Goal: Transaction & Acquisition: Purchase product/service

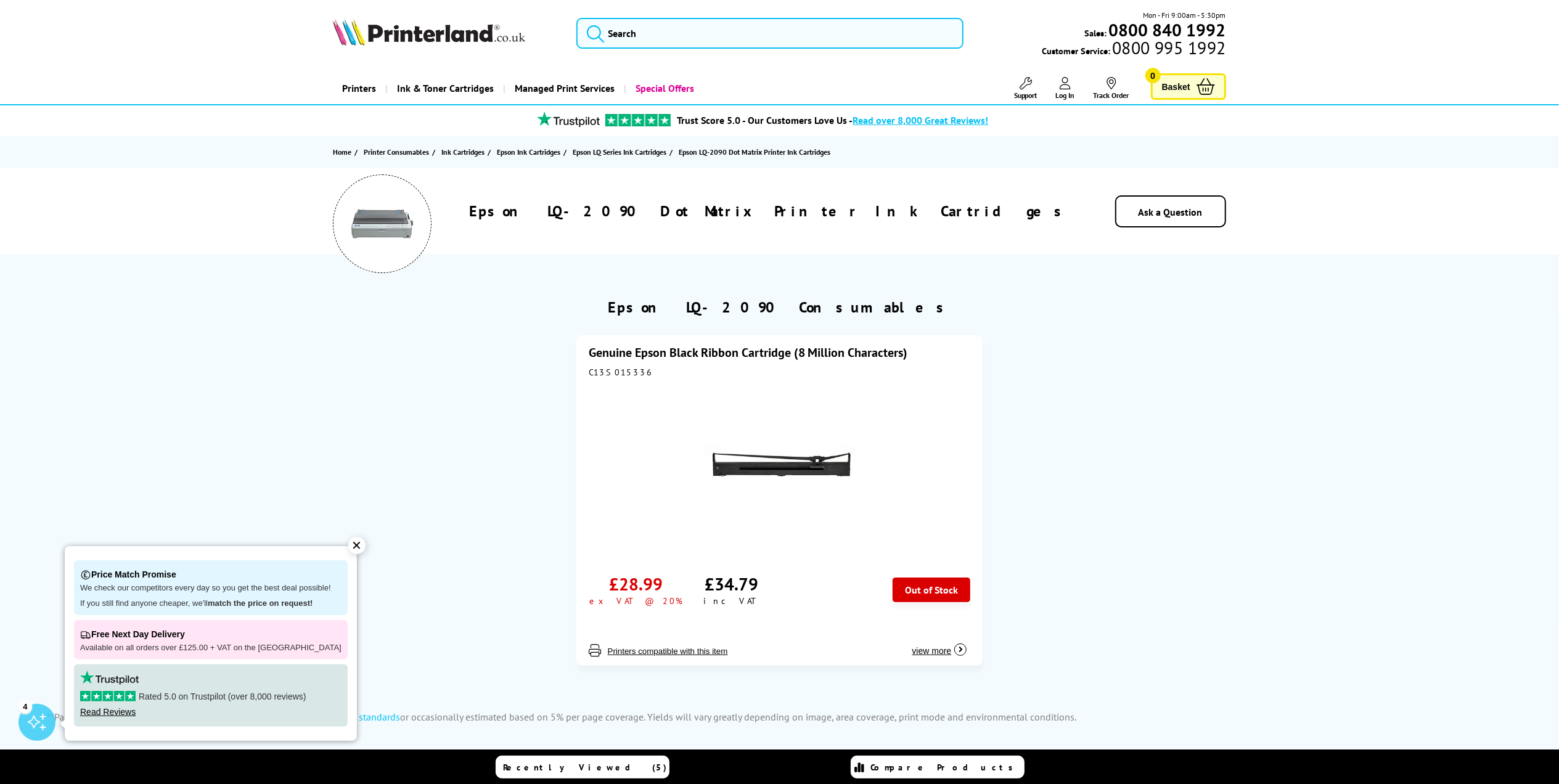
click at [617, 370] on div "C13S015336" at bounding box center [780, 372] width 382 height 11
copy div "C13S015336"
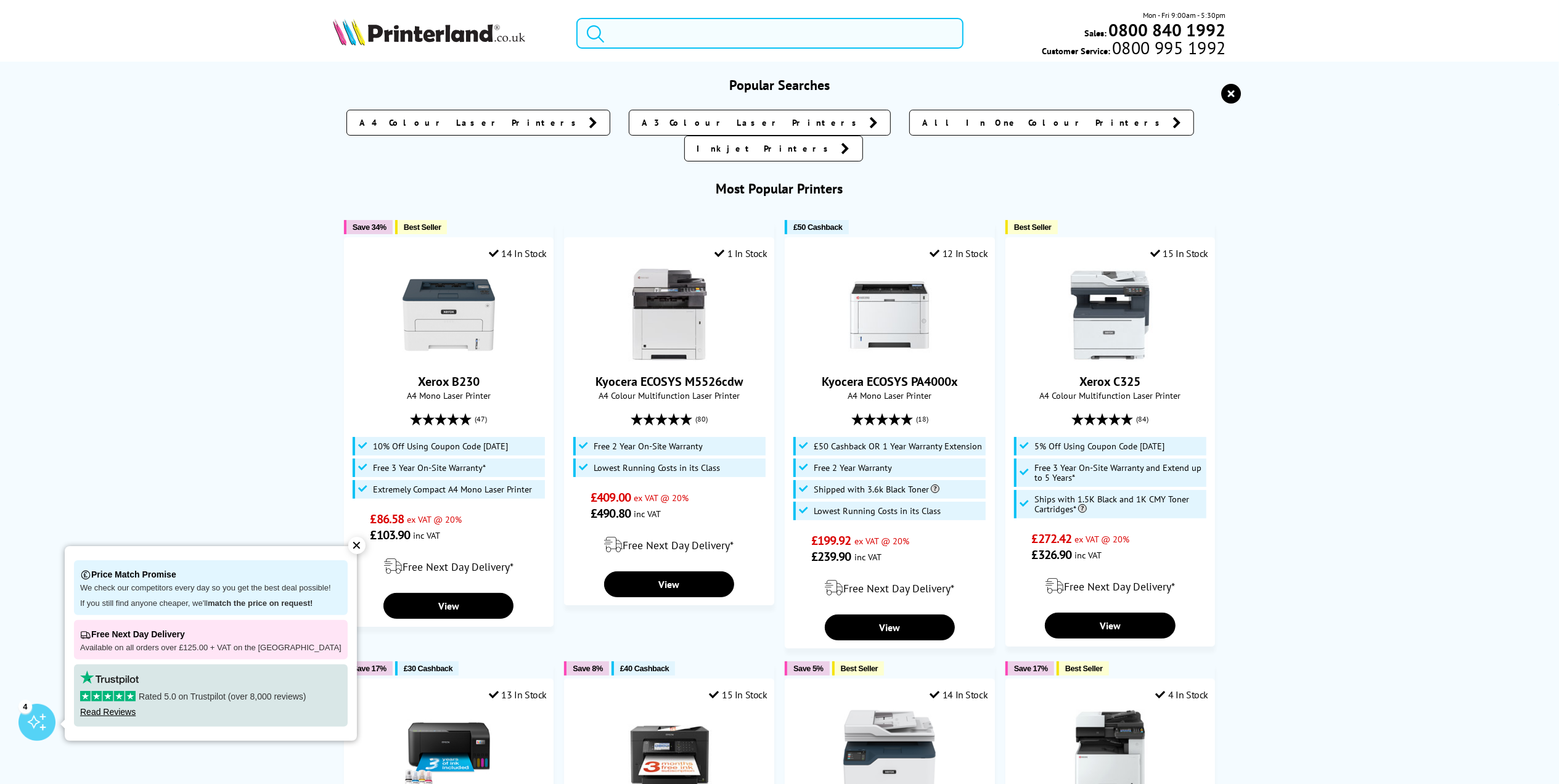
click at [624, 18] on input "search" at bounding box center [770, 33] width 387 height 31
click at [645, 36] on input "search" at bounding box center [770, 33] width 387 height 31
paste input "LKQ-2090"
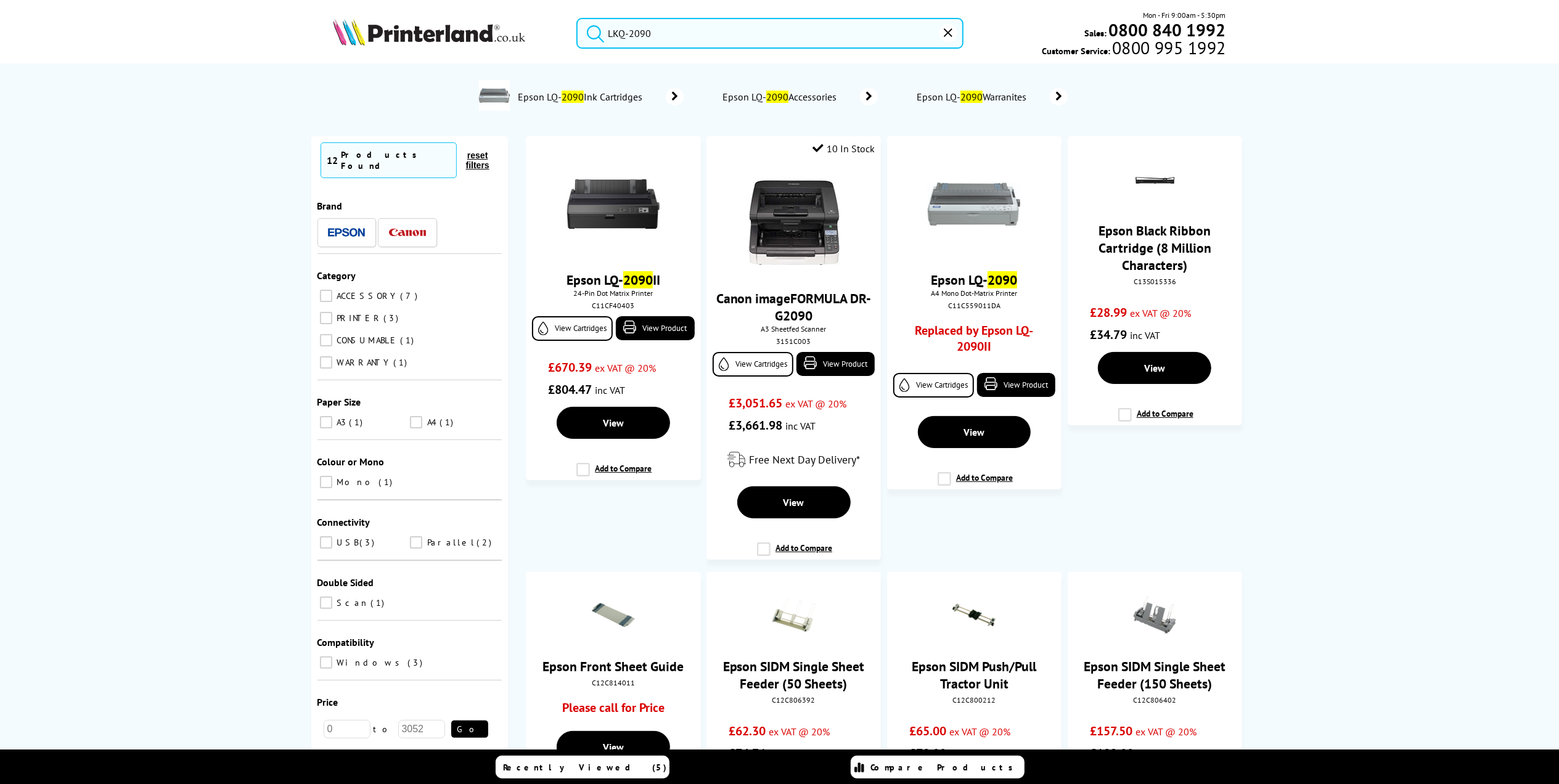
click at [609, 36] on input "LKQ-2090" at bounding box center [770, 33] width 387 height 31
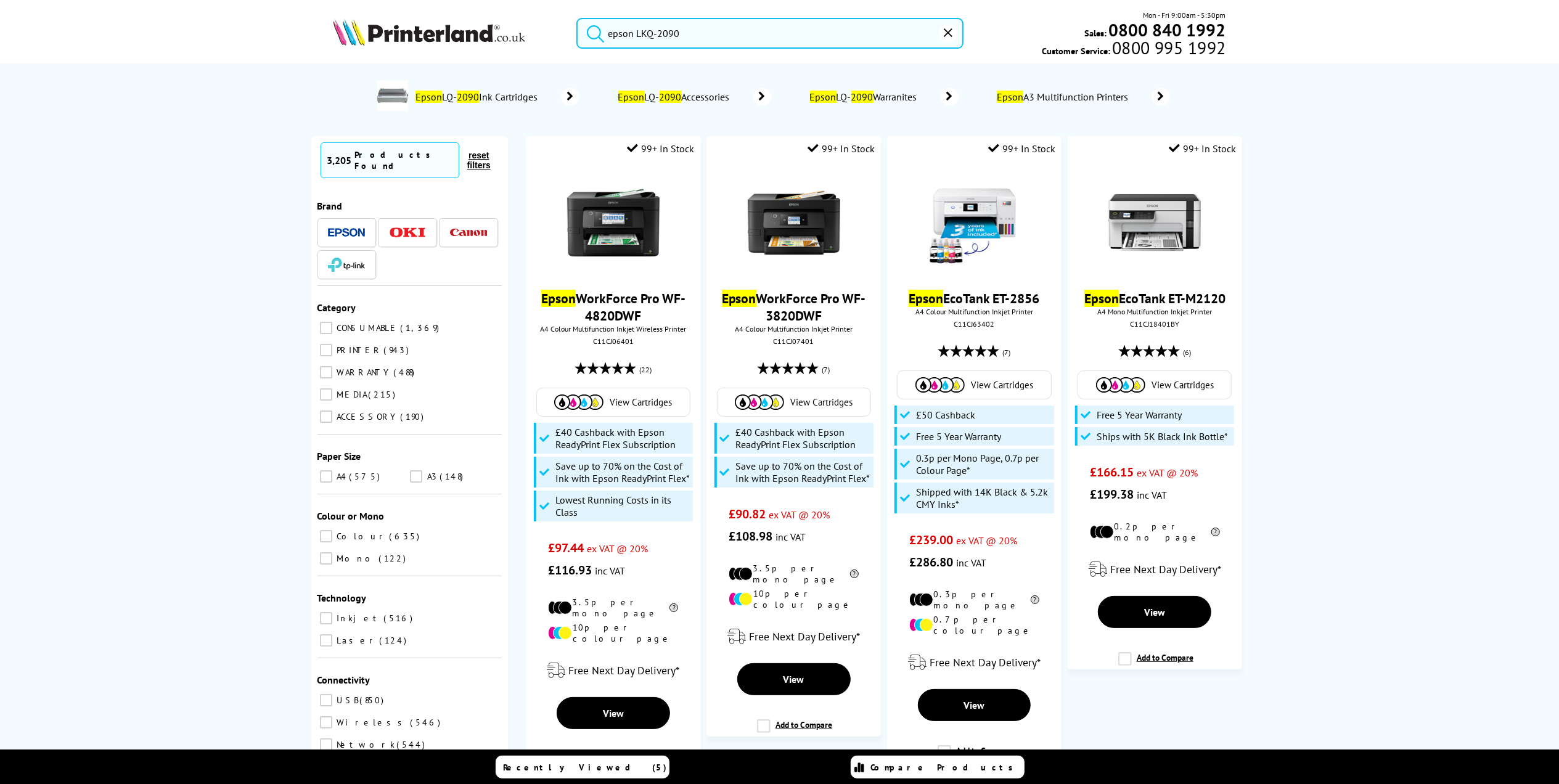
type input "epson LKQ-2090"
click at [577, 18] on button "submit" at bounding box center [592, 31] width 31 height 27
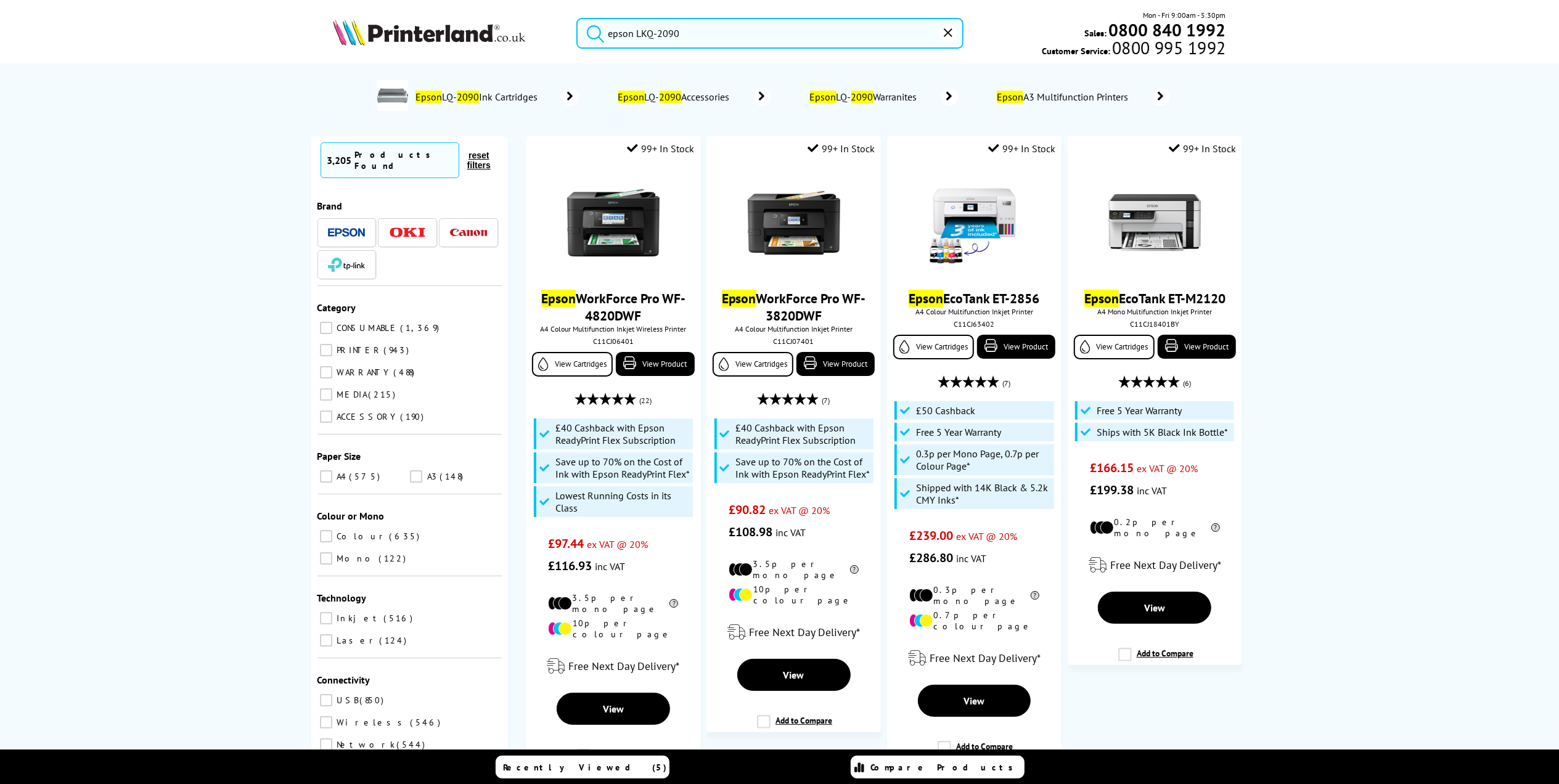
click at [566, 97] on icon at bounding box center [569, 97] width 18 height 18
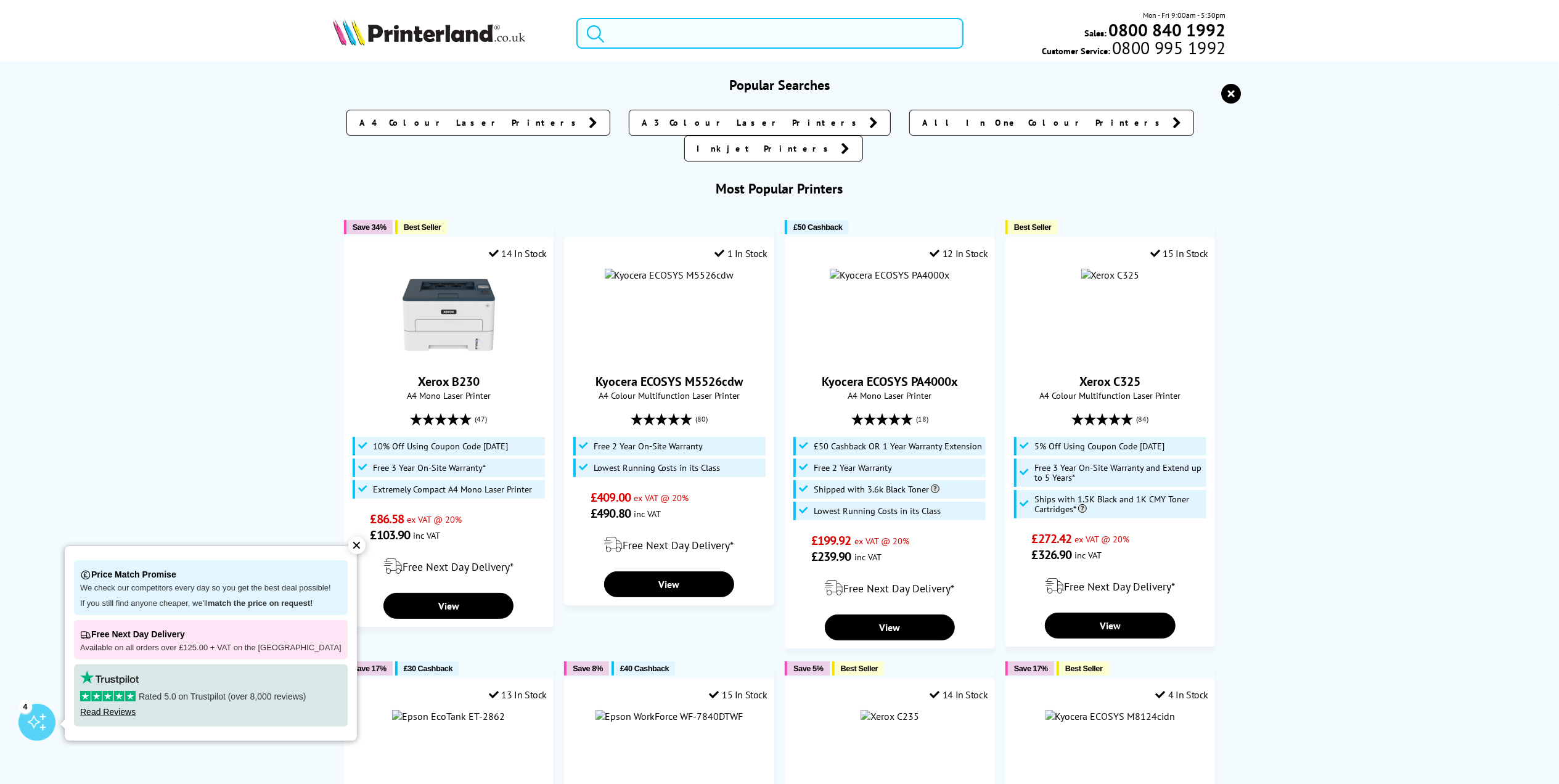
click at [796, 27] on input "search" at bounding box center [770, 33] width 387 height 31
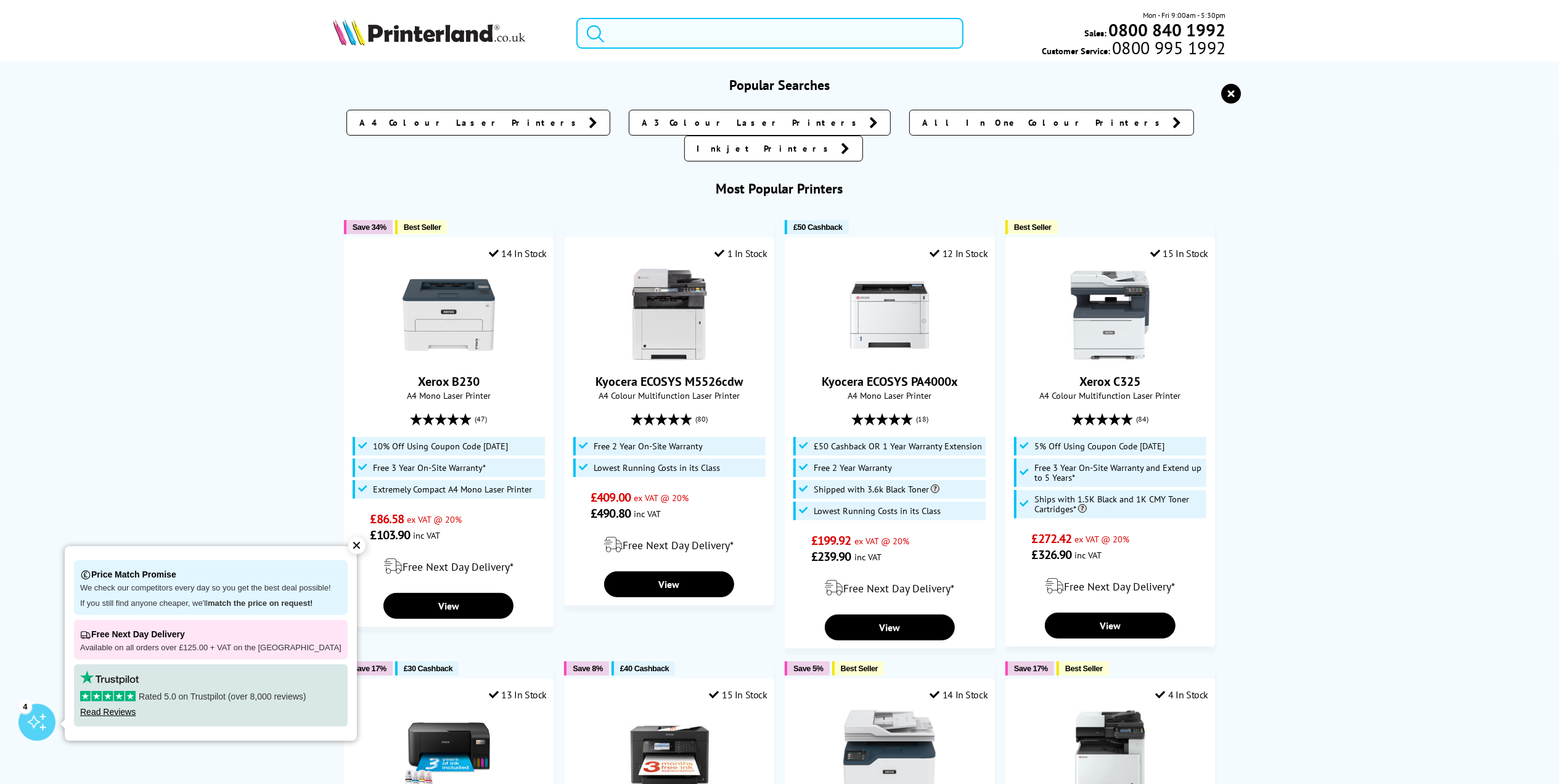
paste input "LKQ-2090"
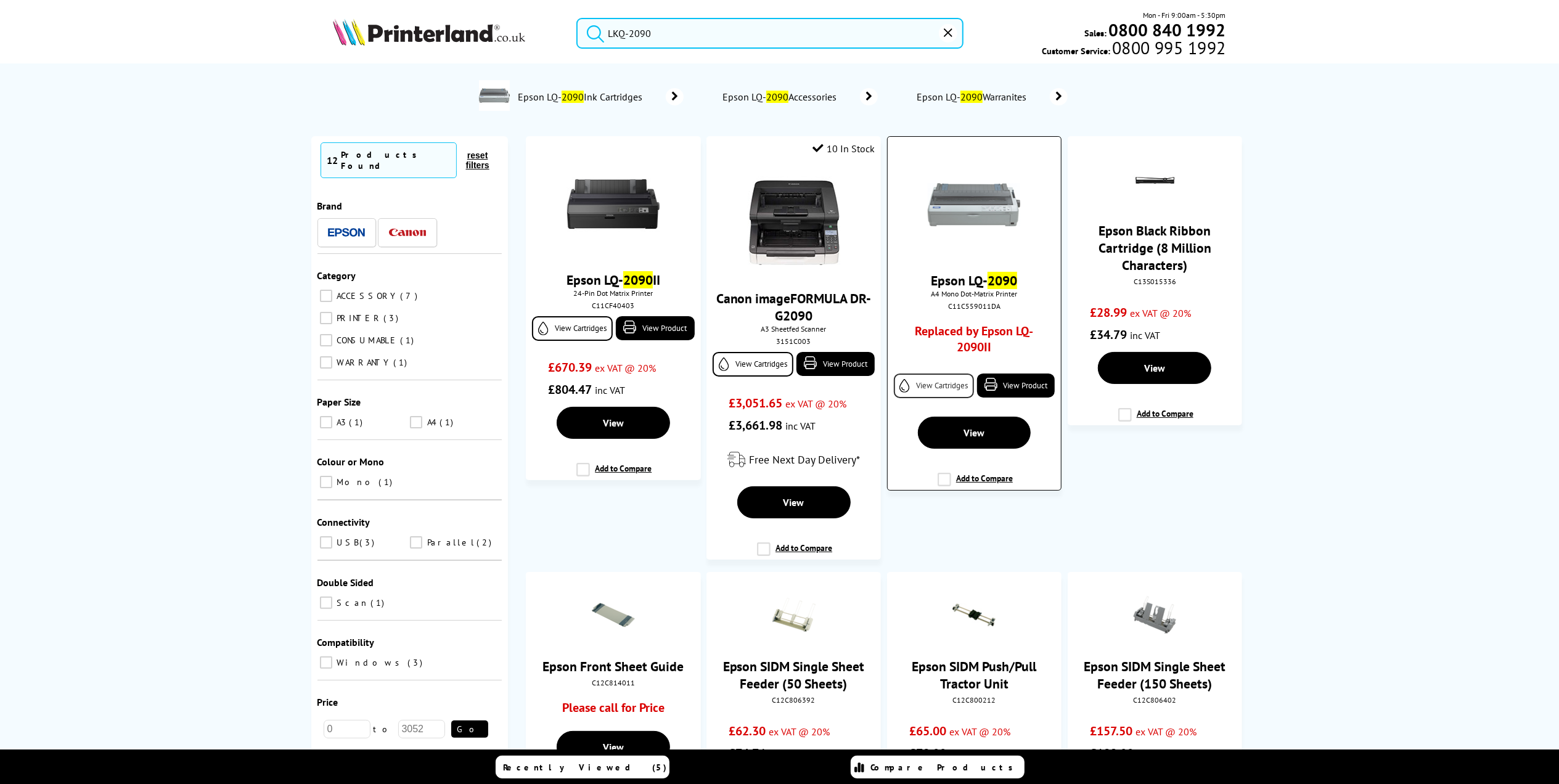
type input "LKQ-2090"
click at [943, 379] on link "View Cartridges" at bounding box center [934, 385] width 80 height 25
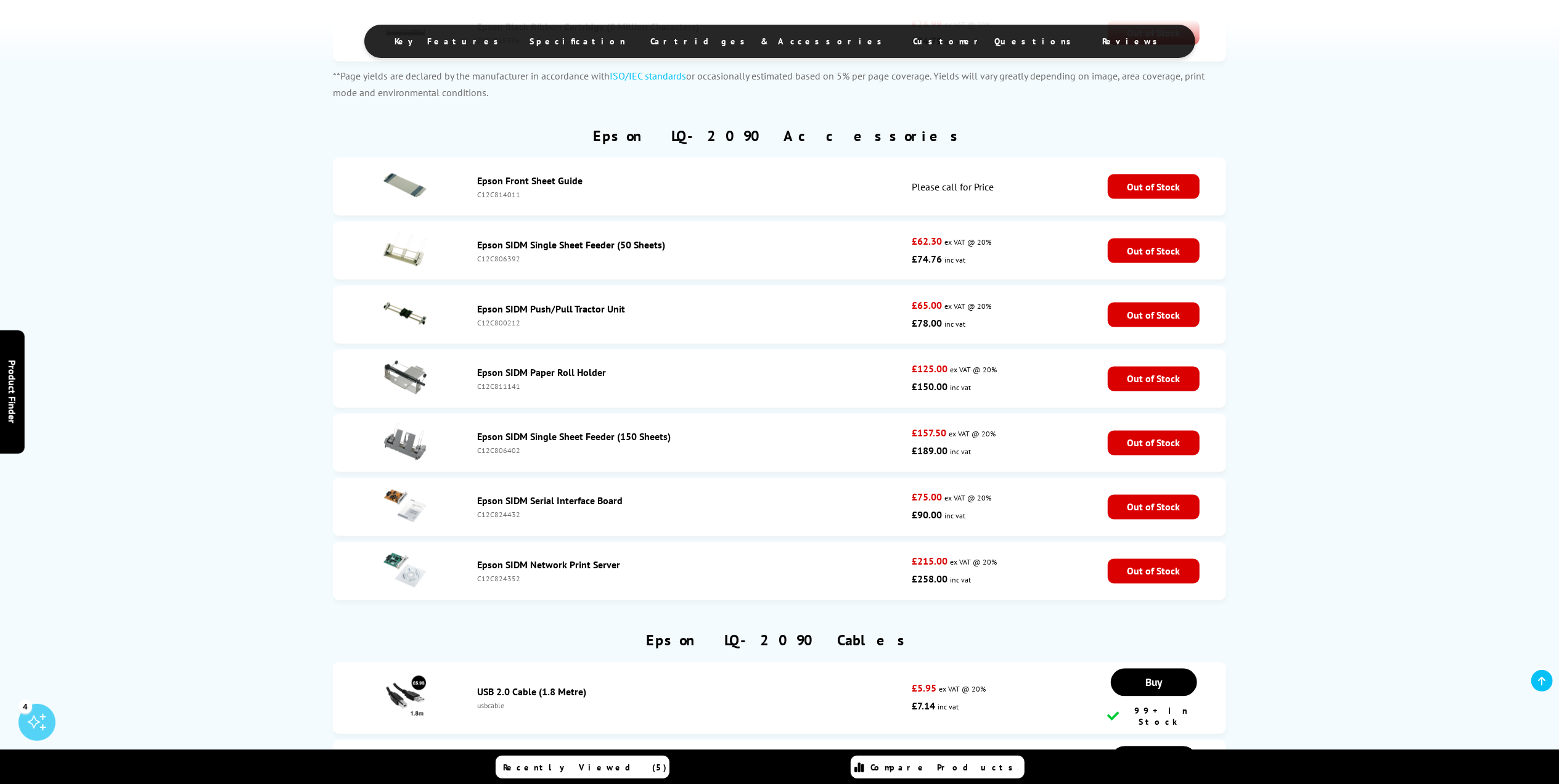
scroll to position [1817, 0]
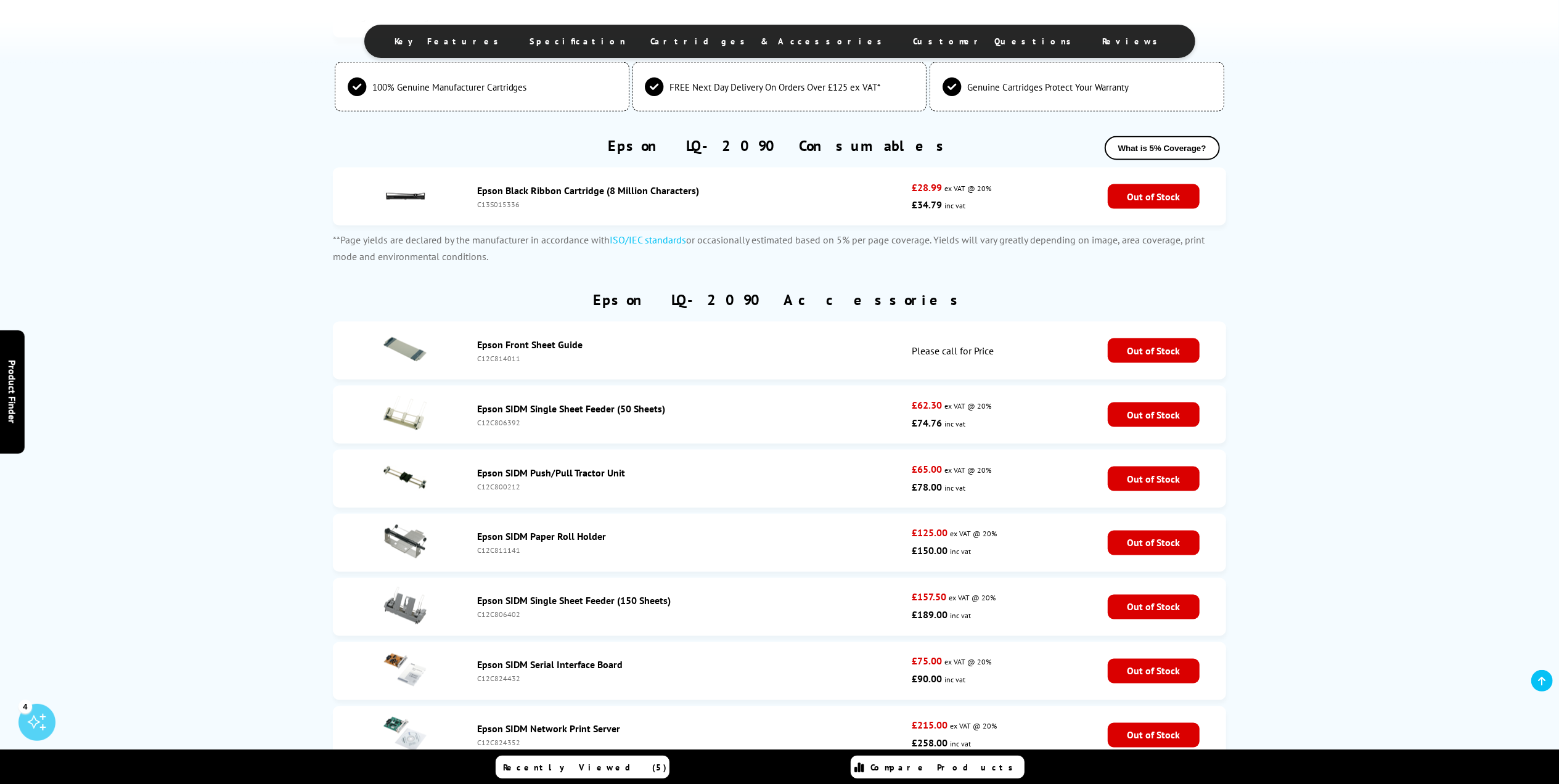
click at [506, 200] on div "C13S015336" at bounding box center [691, 205] width 428 height 9
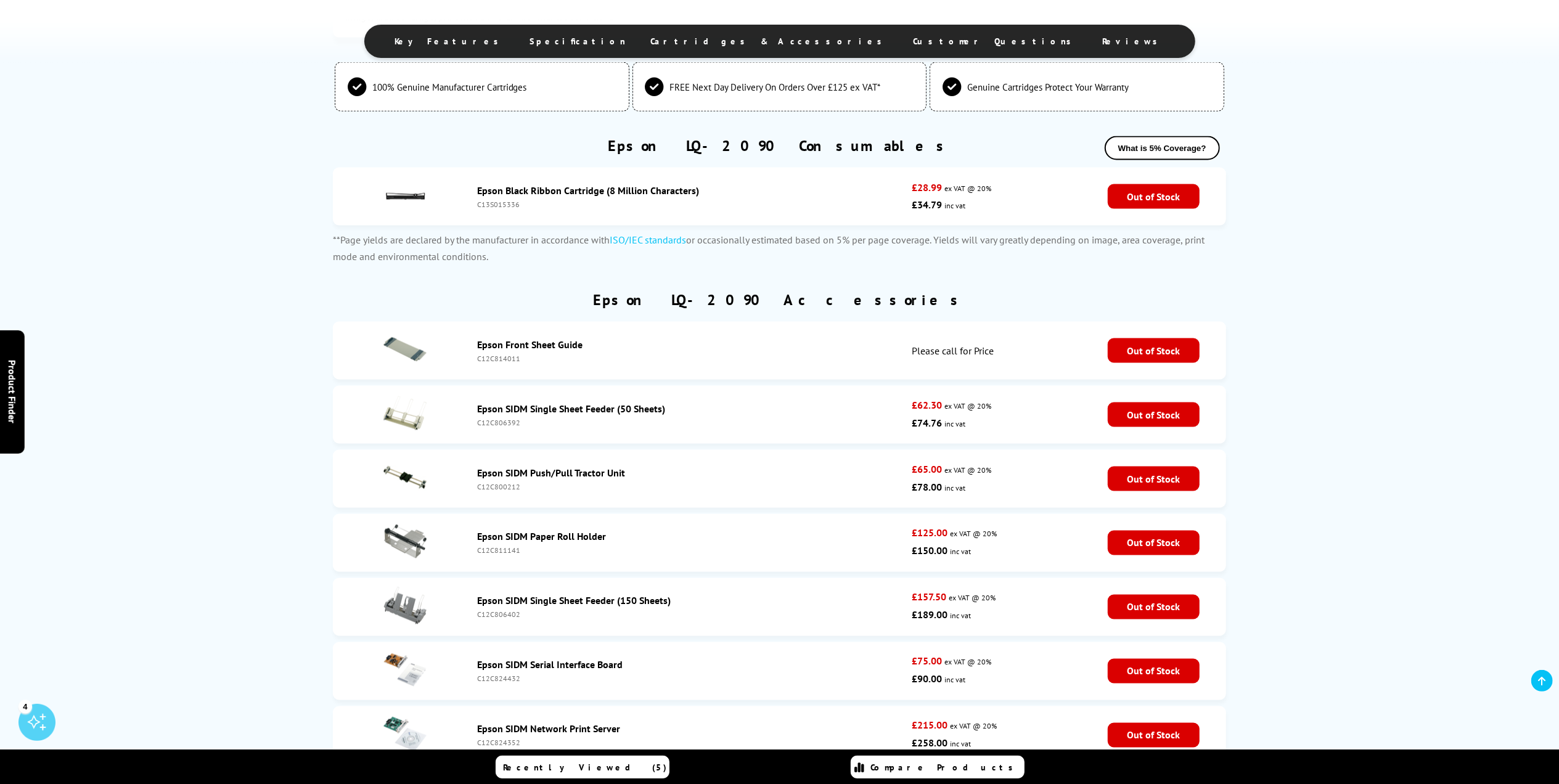
click at [531, 203] on div "C13S015336" at bounding box center [691, 205] width 428 height 9
click at [509, 257] on p "**Page yields are declared by the manufacturer in accordance with ISO/IEC stand…" at bounding box center [779, 248] width 893 height 33
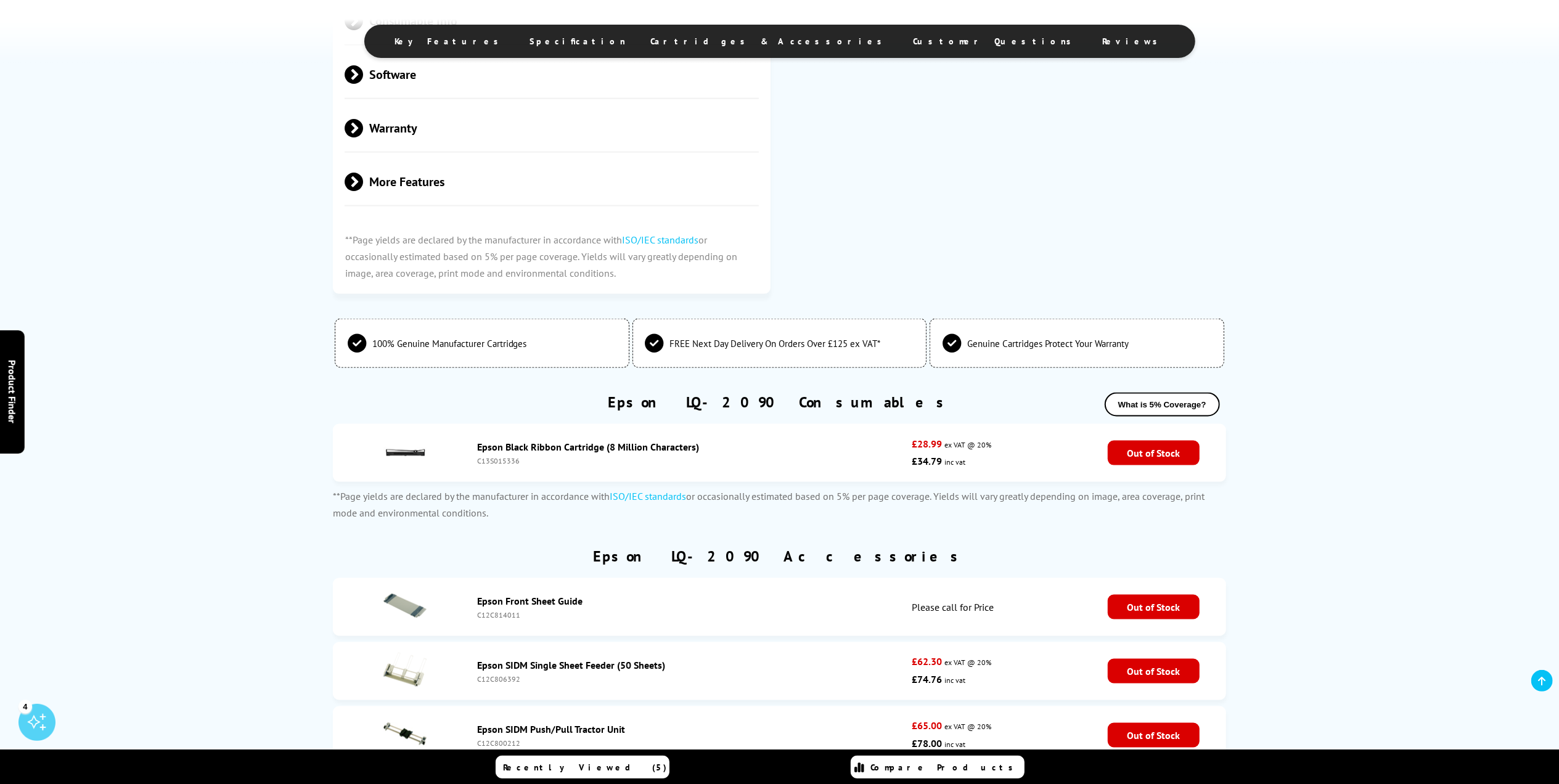
scroll to position [1652, 0]
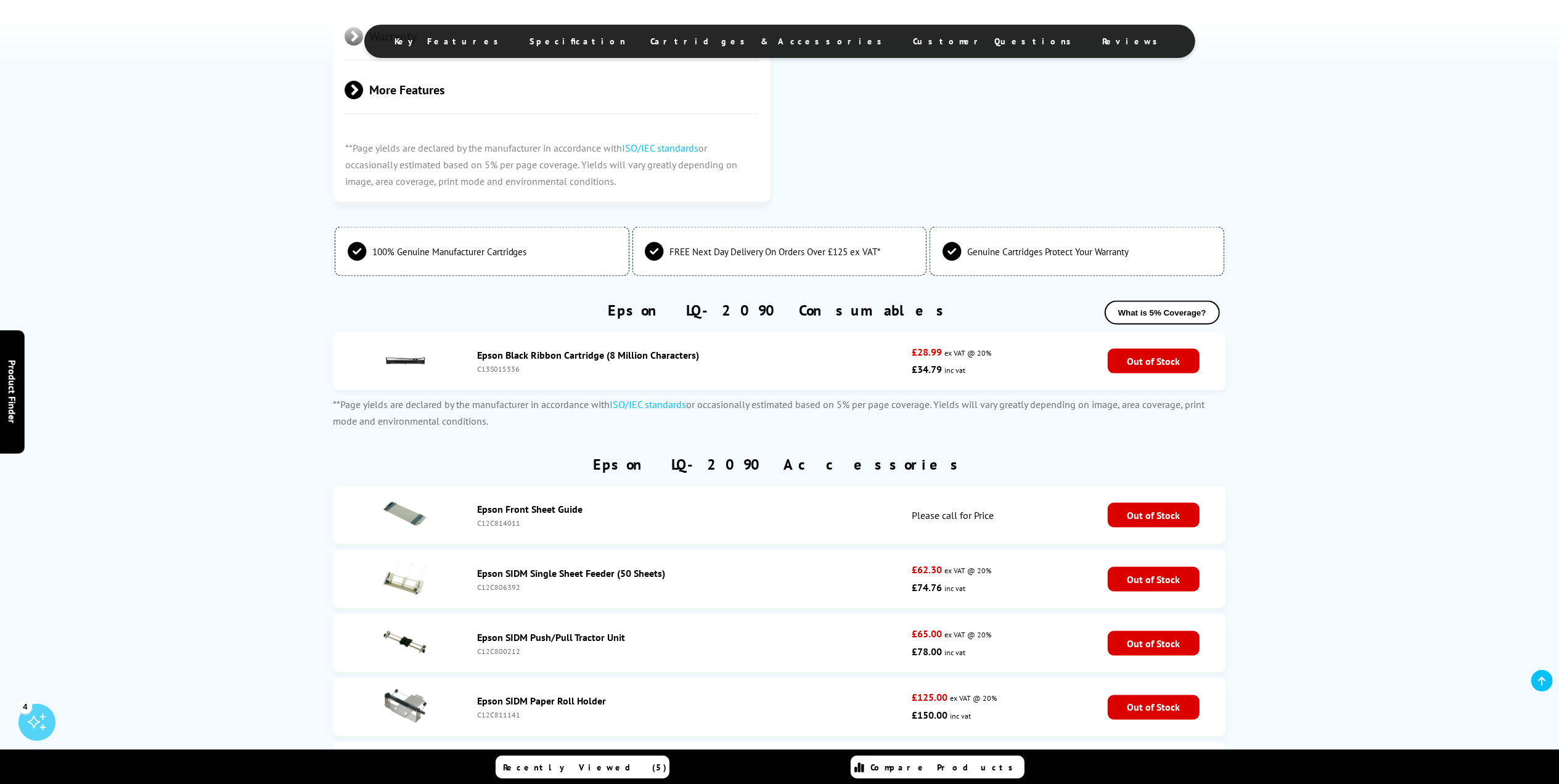
click at [684, 301] on div "Epson LQ-2090 Consumables What is 5% Coverage?" at bounding box center [779, 317] width 893 height 31
drag, startPoint x: 687, startPoint y: 301, endPoint x: 886, endPoint y: 302, distance: 199.0
click at [886, 302] on div "Epson LQ-2090 Consumables What is 5% Coverage?" at bounding box center [779, 317] width 893 height 31
click at [890, 302] on div "Epson LQ-2090 Consumables What is 5% Coverage?" at bounding box center [779, 317] width 893 height 31
drag, startPoint x: 695, startPoint y: 301, endPoint x: 836, endPoint y: 304, distance: 141.0
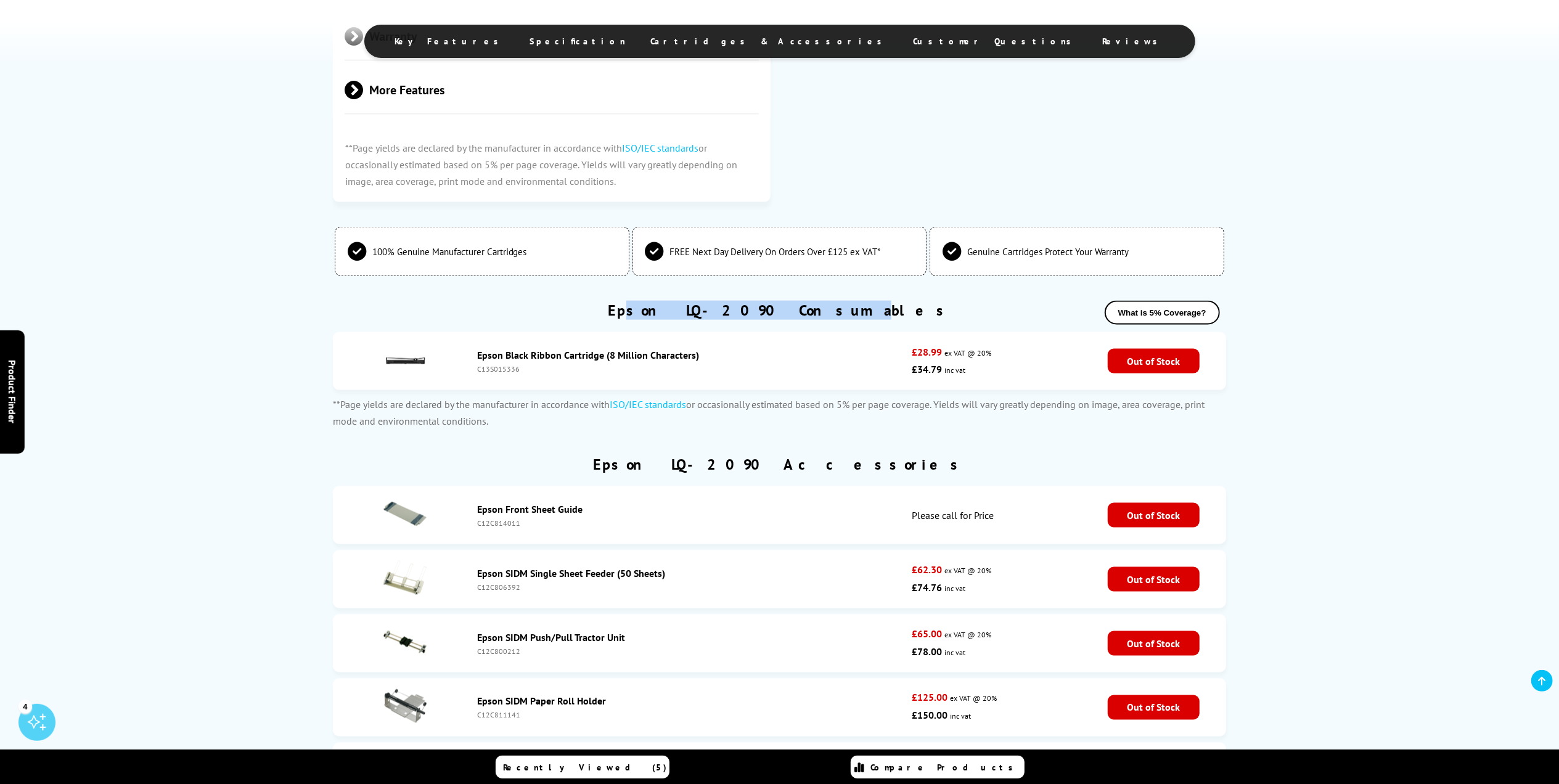
click at [836, 304] on h2 "Epson LQ-2090 Consumables" at bounding box center [780, 310] width 343 height 19
click at [814, 396] on p "**Page yields are declared by the manufacturer in accordance with ISO/IEC stand…" at bounding box center [779, 412] width 893 height 33
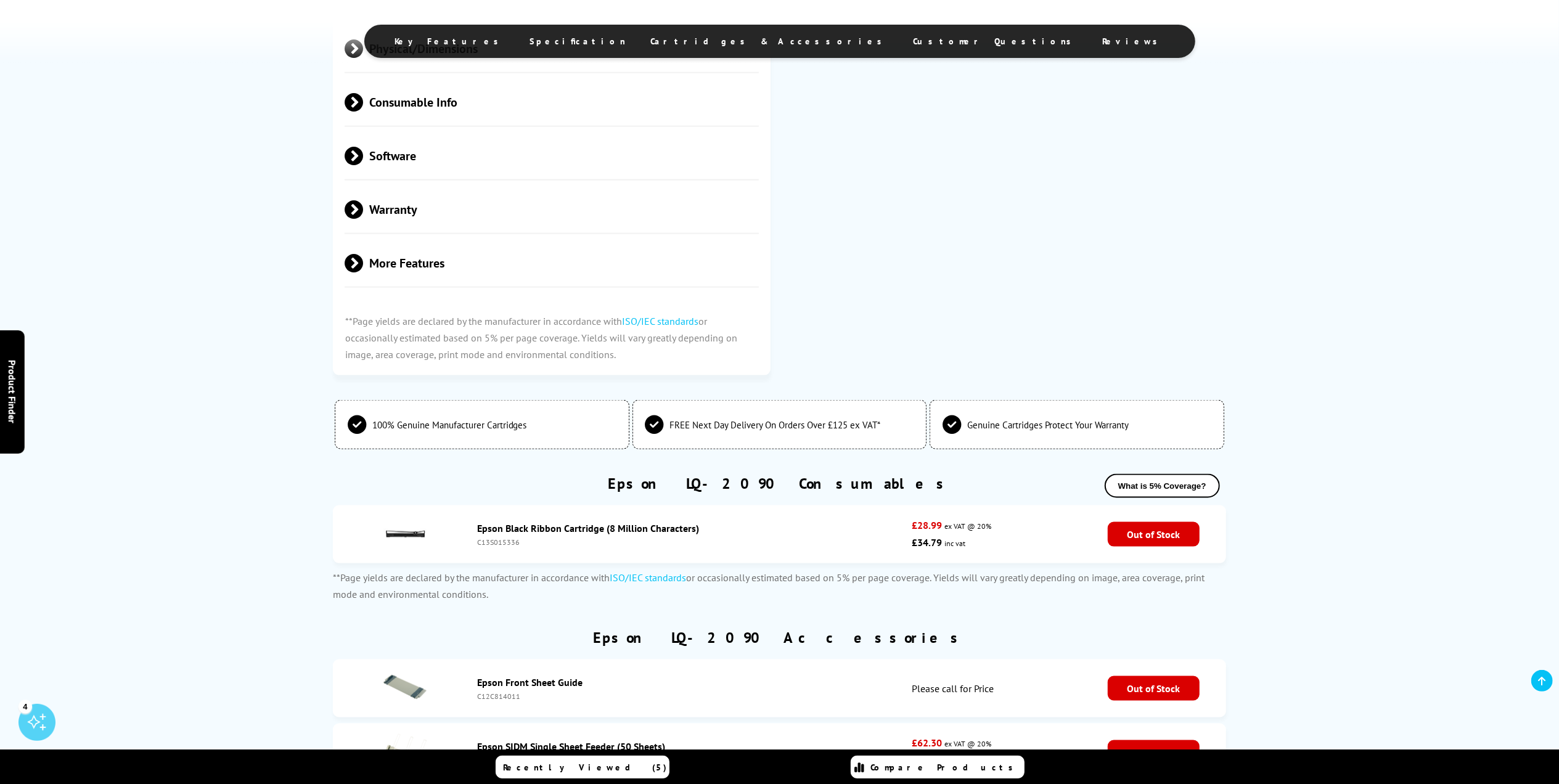
scroll to position [1643, 0]
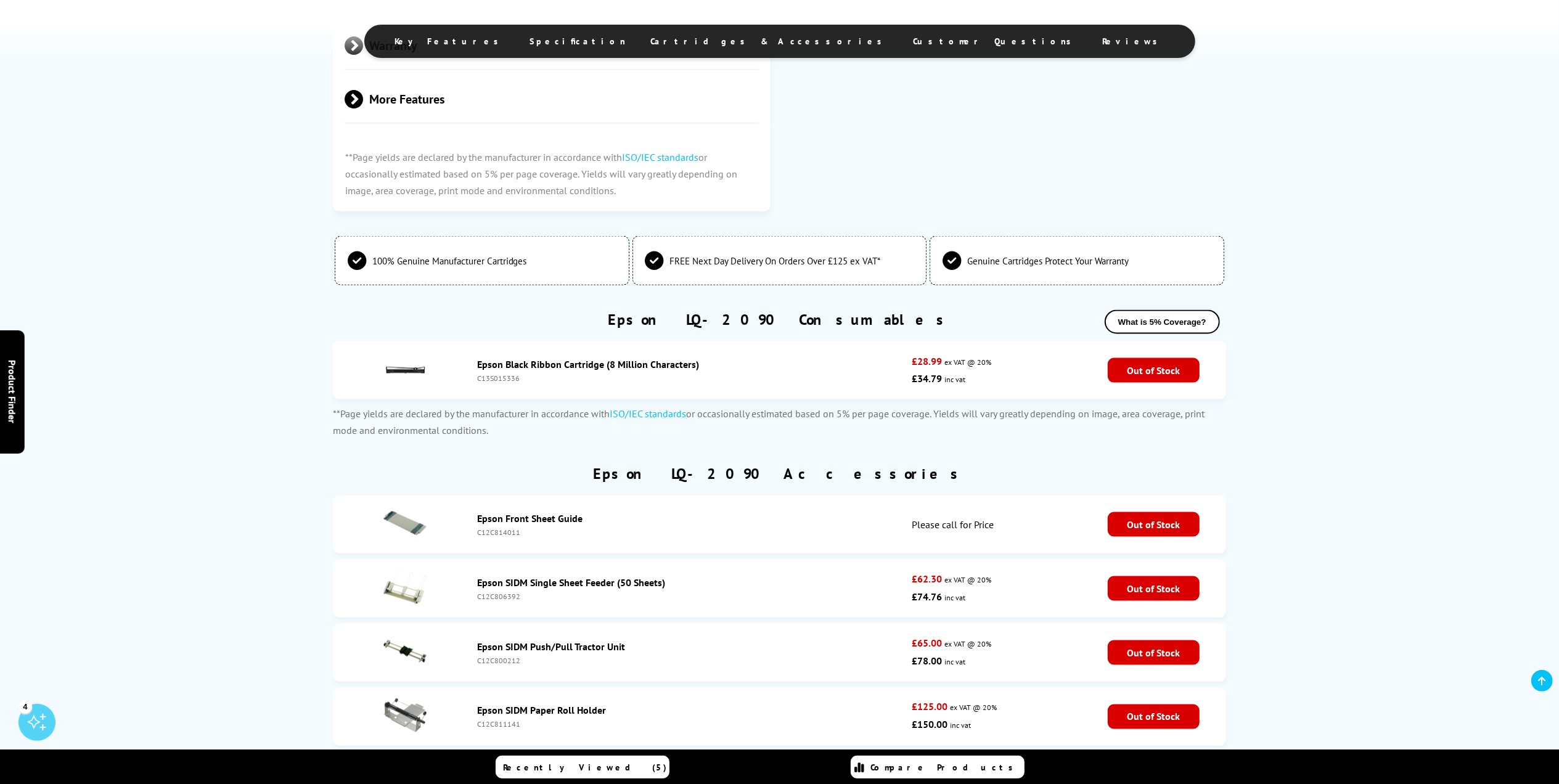
click at [509, 376] on div "C13S015336" at bounding box center [691, 378] width 428 height 9
copy div "C13S015336"
click at [565, 366] on div "Epson Black Ribbon Cartridge (8 Million Characters) C13S015336" at bounding box center [691, 370] width 440 height 25
drag, startPoint x: 524, startPoint y: 376, endPoint x: 468, endPoint y: 377, distance: 56.0
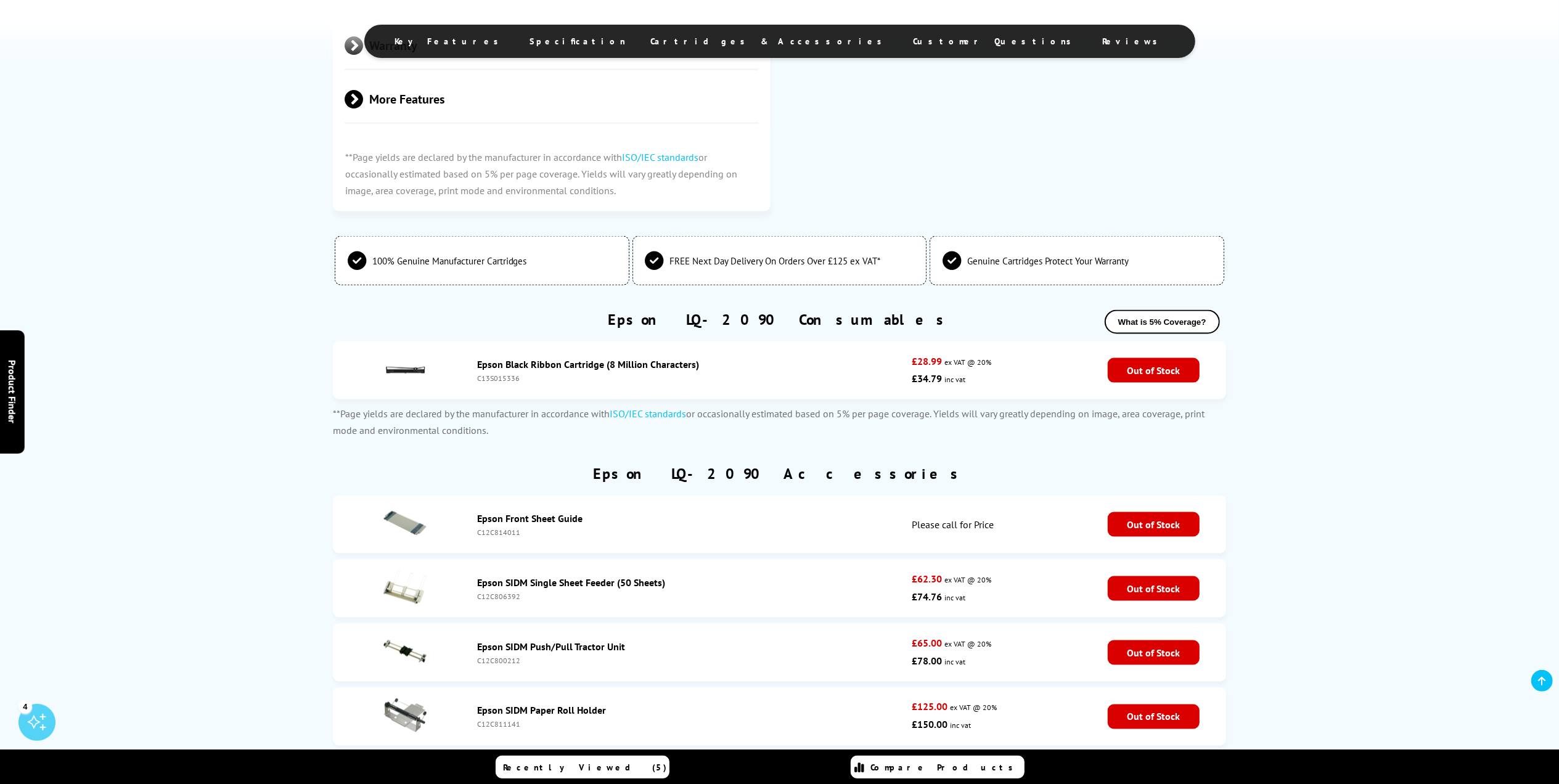
click at [468, 377] on li "Epson Black Ribbon Cartridge (8 Million Characters) C13S015336 £28.99 ex VAT @ …" at bounding box center [779, 371] width 893 height 58
copy li "Epson Black Ribbon Cartridge (8 Million Characters) C13S015336"
click at [846, 422] on p "**Page yields are declared by the manufacturer in accordance with ISO/IEC stand…" at bounding box center [779, 422] width 893 height 33
drag, startPoint x: 499, startPoint y: 376, endPoint x: 528, endPoint y: 376, distance: 29.0
click at [528, 376] on div "C13S015336" at bounding box center [691, 378] width 428 height 9
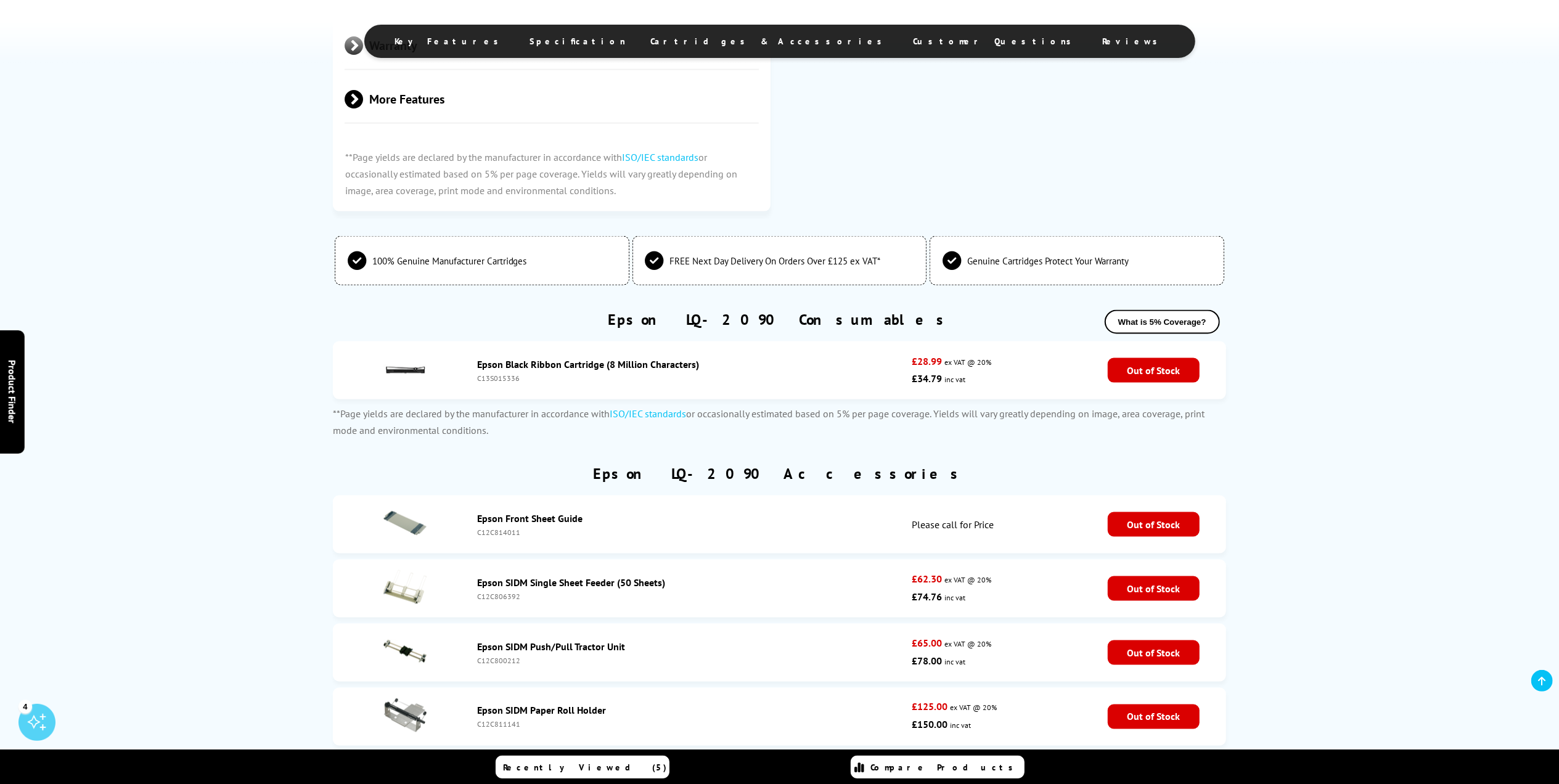
copy div "15336"
